Goal: Find specific page/section: Find specific page/section

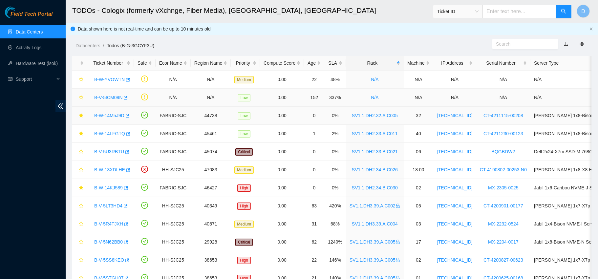
scroll to position [13, 0]
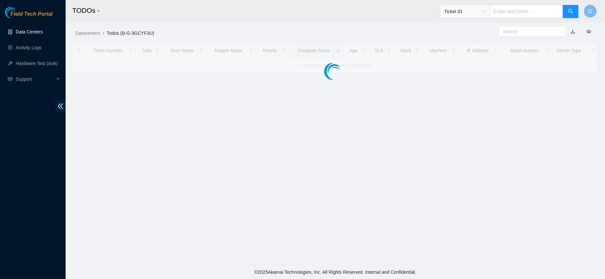
click at [43, 29] on link "Data Centers" at bounding box center [29, 31] width 27 height 5
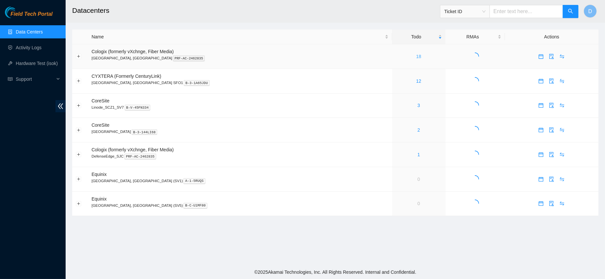
click at [416, 55] on link "18" at bounding box center [418, 56] width 5 height 5
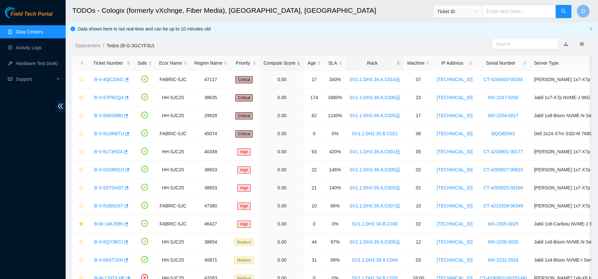
click at [357, 62] on div "Rack" at bounding box center [375, 62] width 51 height 7
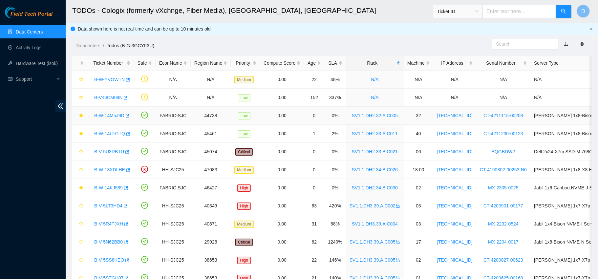
click at [110, 115] on link "B-W-14M5J9D" at bounding box center [109, 115] width 30 height 5
